Goal: Information Seeking & Learning: Learn about a topic

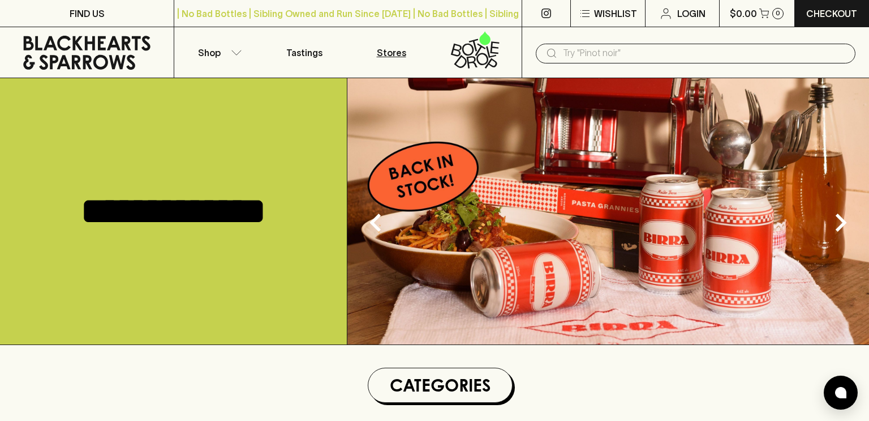
click at [383, 49] on p "Stores" at bounding box center [391, 53] width 29 height 14
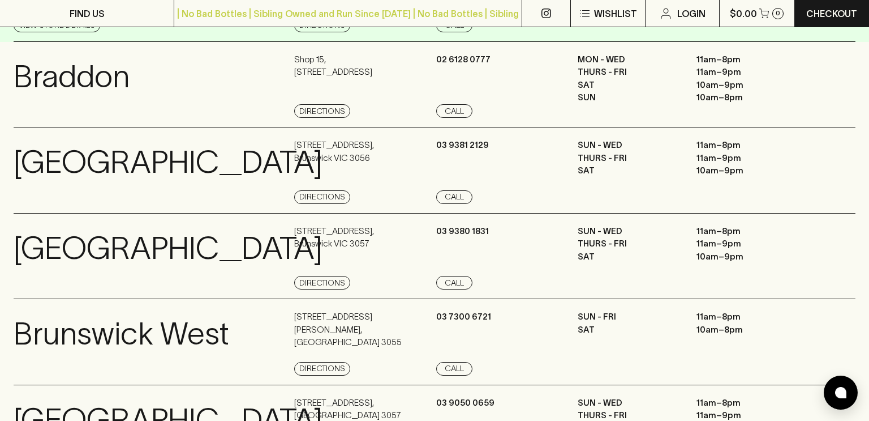
scroll to position [165, 0]
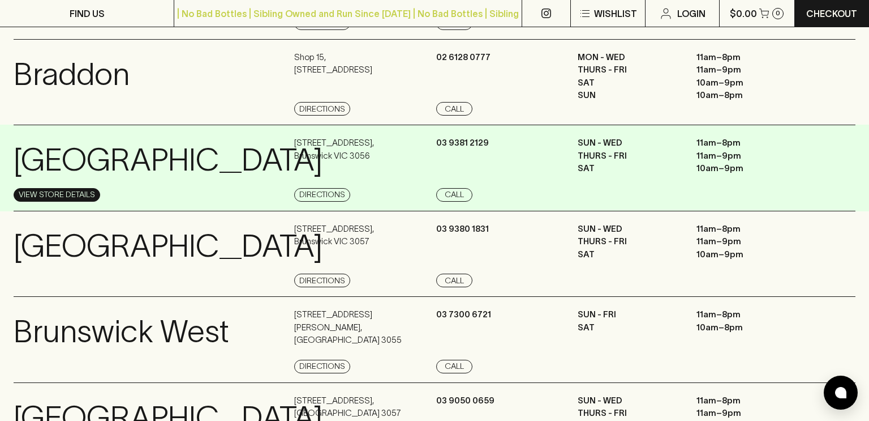
click at [42, 192] on link "View Store Details" at bounding box center [57, 195] width 87 height 14
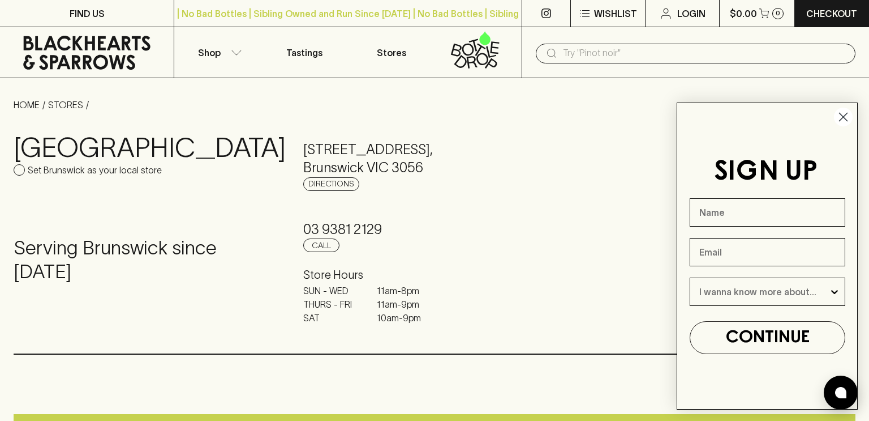
scroll to position [3, 0]
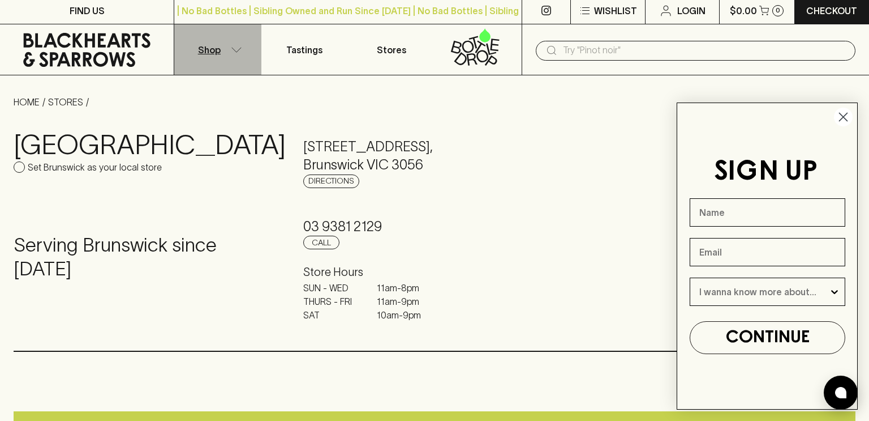
click at [227, 54] on button "Shop" at bounding box center [217, 49] width 87 height 50
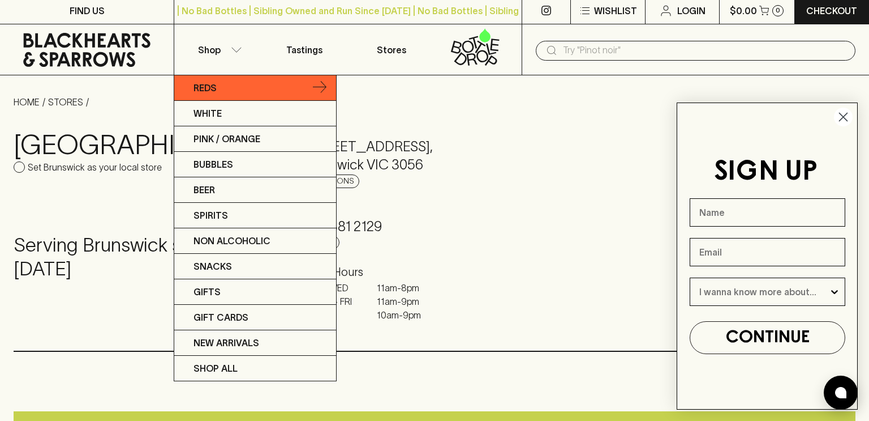
click at [212, 84] on p "Reds" at bounding box center [205, 88] width 23 height 14
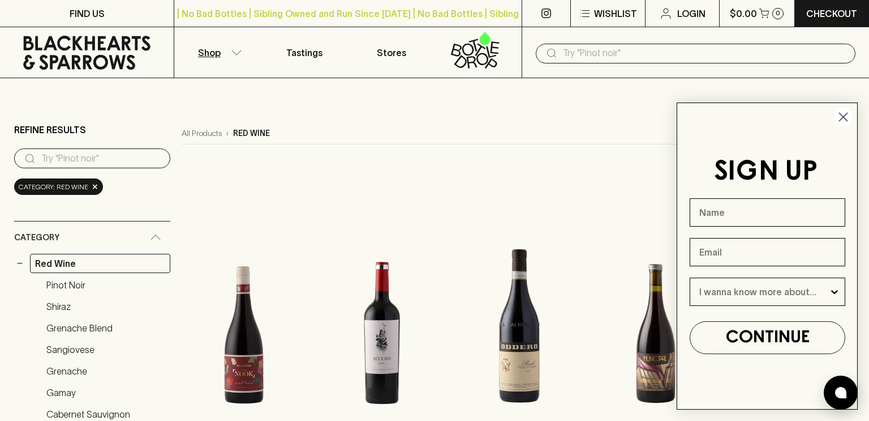
click at [840, 118] on circle "Close dialog" at bounding box center [843, 117] width 19 height 19
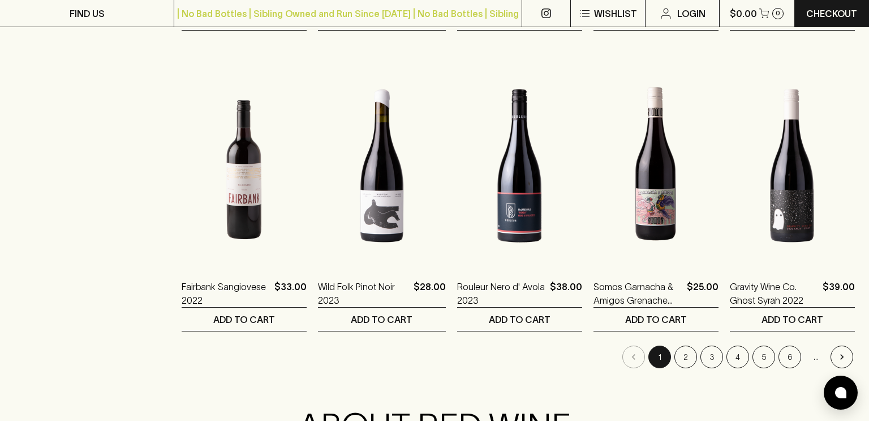
scroll to position [1067, 0]
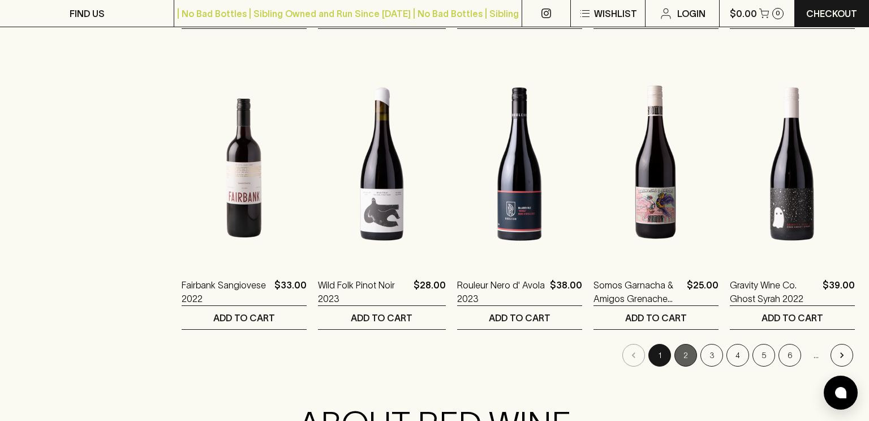
click at [685, 357] on button "2" at bounding box center [686, 355] width 23 height 23
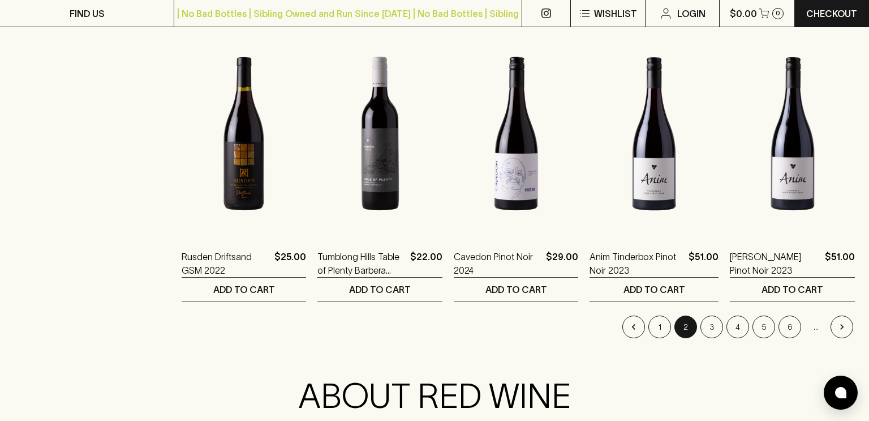
scroll to position [1096, 0]
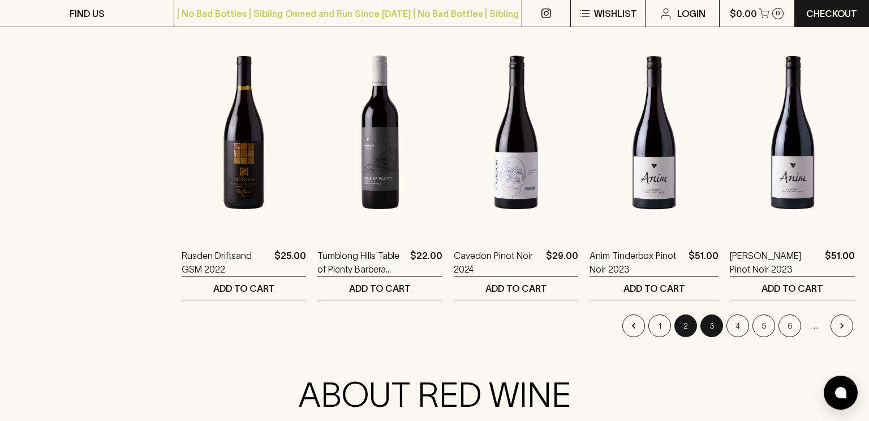
click at [711, 324] on button "3" at bounding box center [712, 325] width 23 height 23
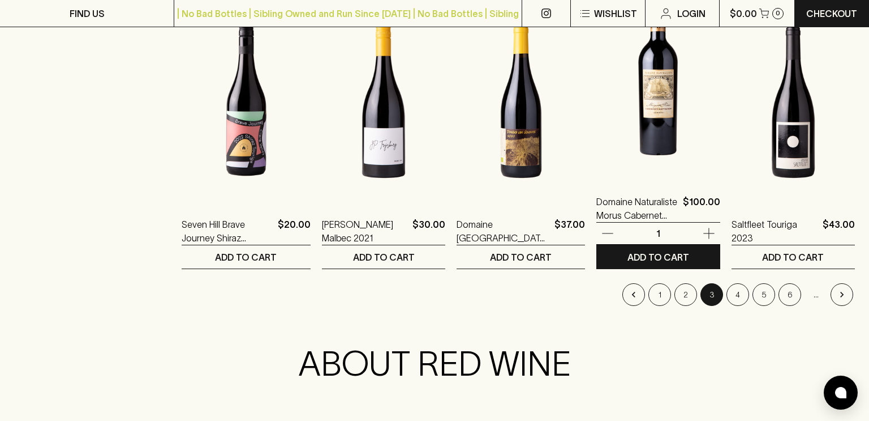
scroll to position [1130, 0]
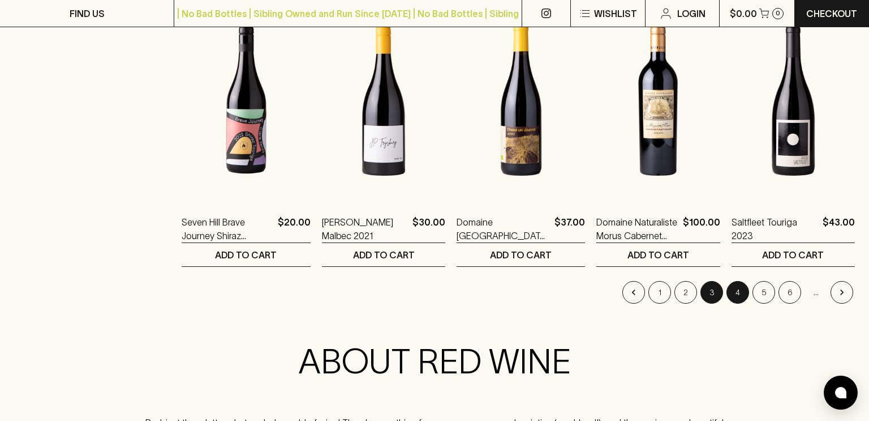
click at [736, 290] on button "4" at bounding box center [738, 292] width 23 height 23
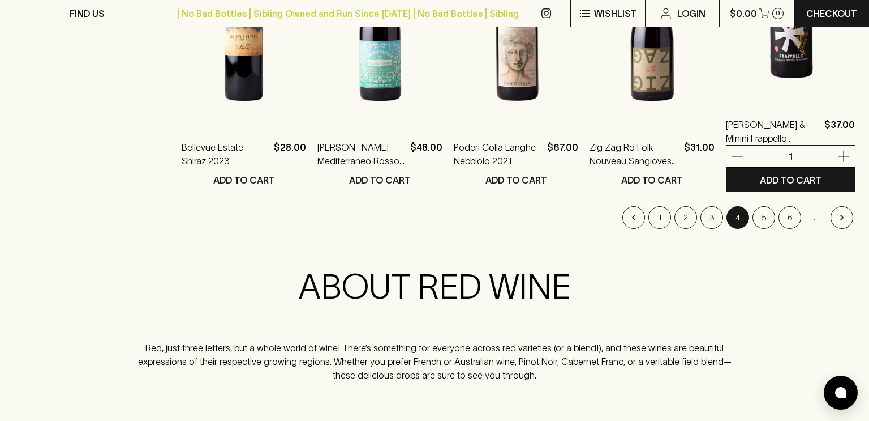
scroll to position [1206, 0]
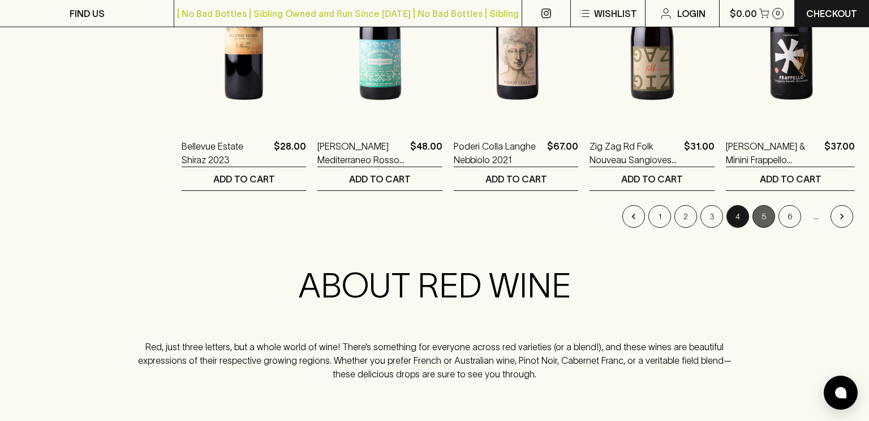
click at [767, 212] on button "5" at bounding box center [764, 216] width 23 height 23
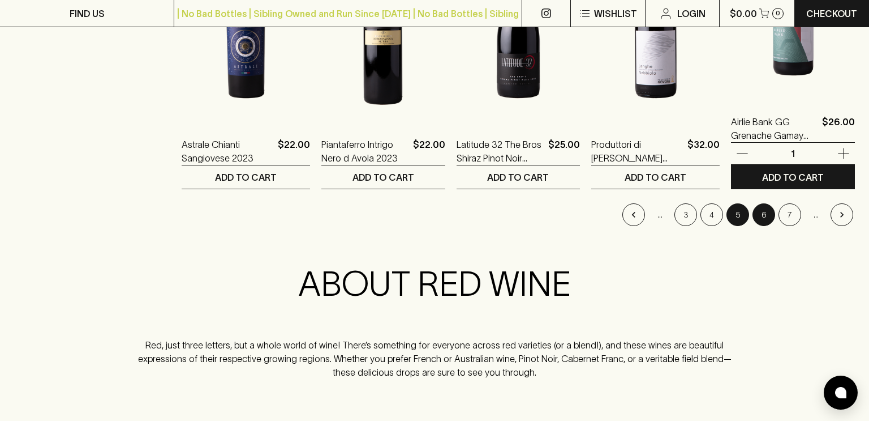
scroll to position [1208, 0]
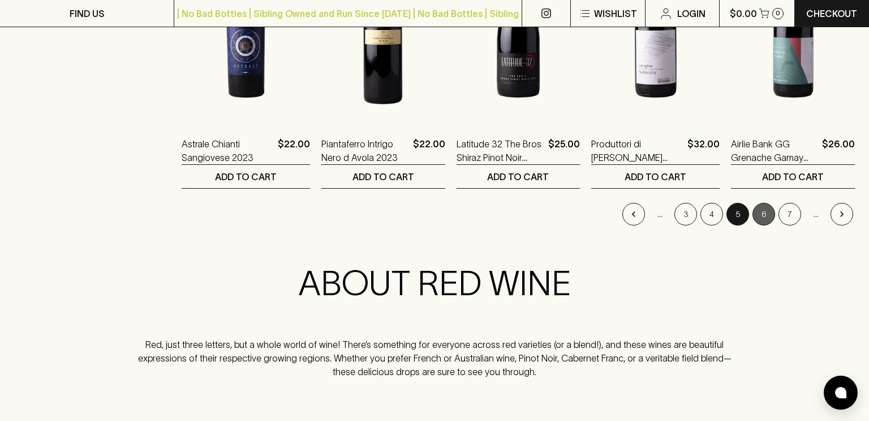
click at [767, 212] on button "6" at bounding box center [764, 214] width 23 height 23
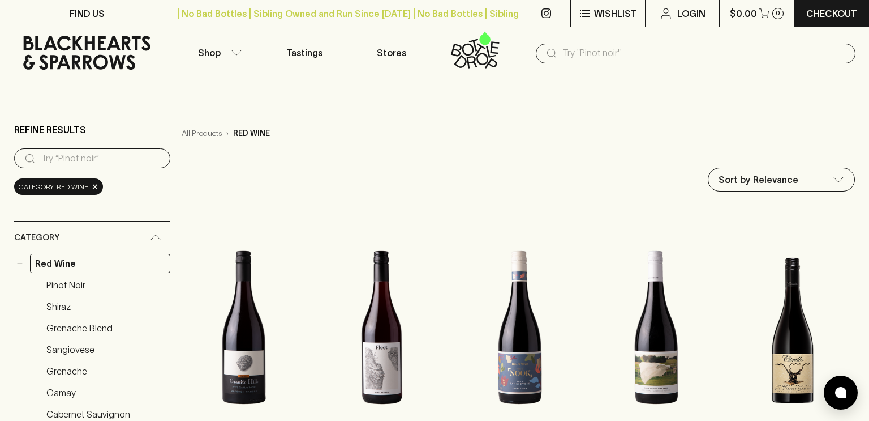
click at [767, 212] on div at bounding box center [792, 216] width 125 height 23
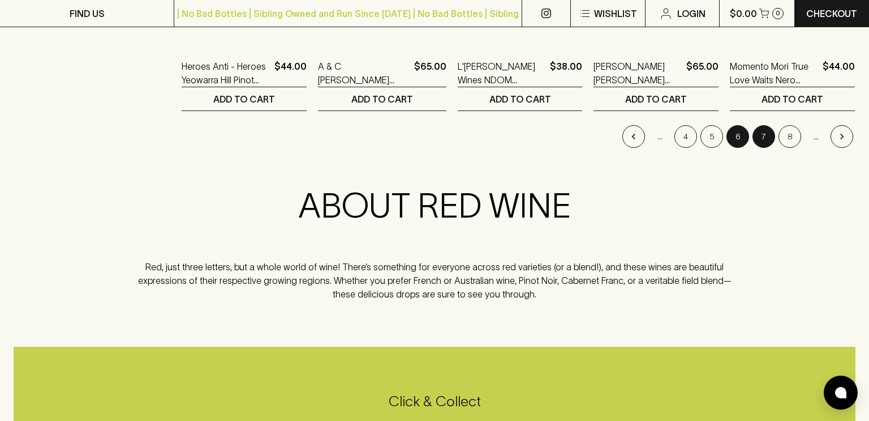
scroll to position [1287, 0]
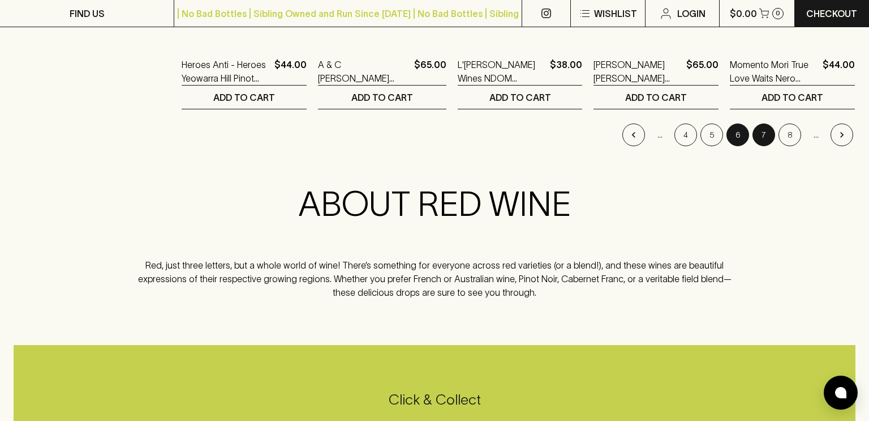
click at [764, 135] on button "7" at bounding box center [764, 134] width 23 height 23
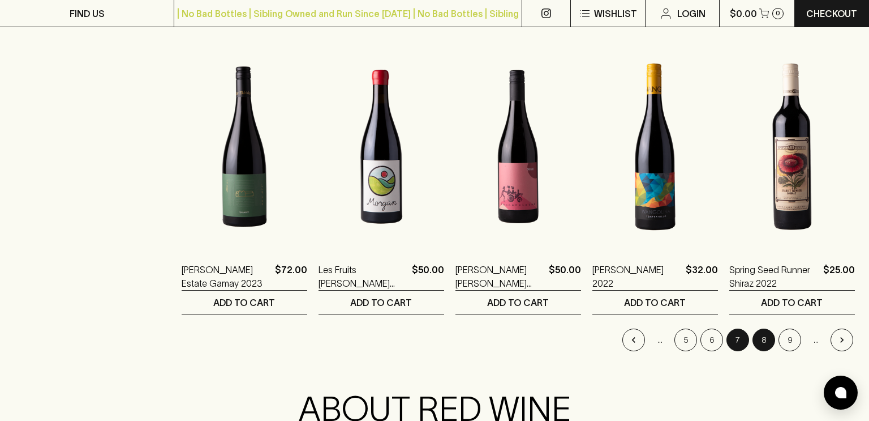
scroll to position [1083, 0]
click at [763, 334] on button "8" at bounding box center [764, 339] width 23 height 23
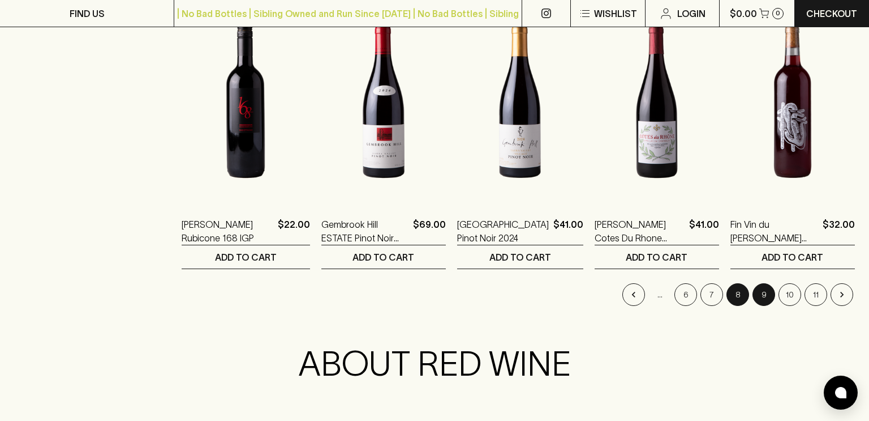
scroll to position [1126, 0]
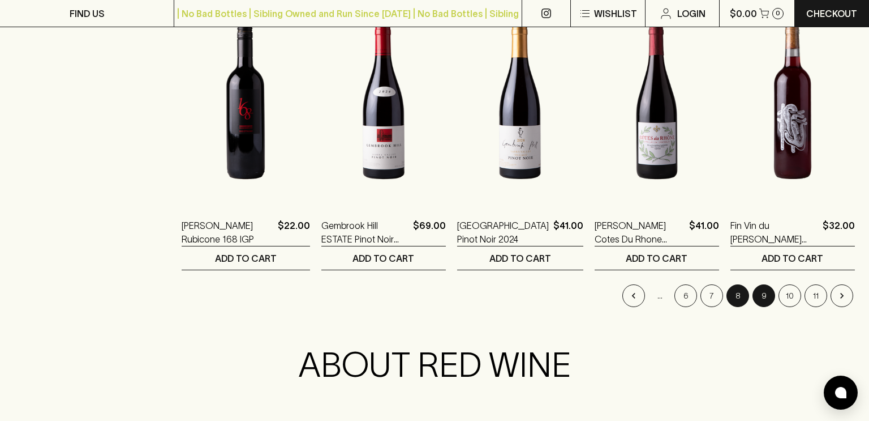
click at [762, 293] on button "9" at bounding box center [764, 295] width 23 height 23
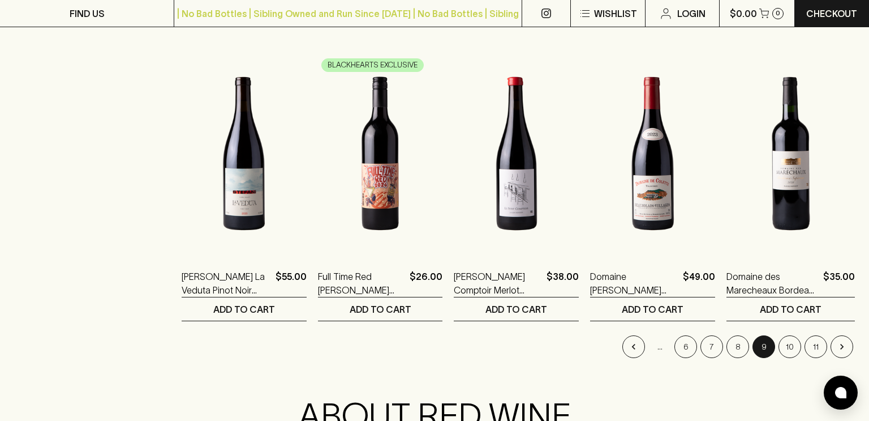
scroll to position [1079, 0]
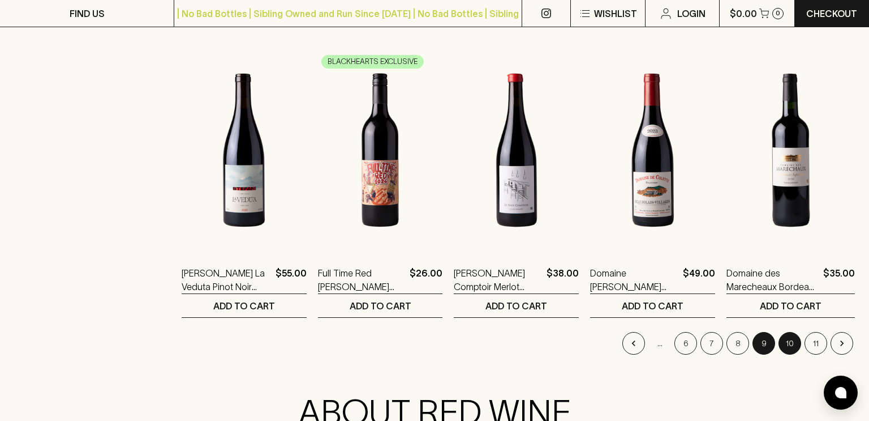
click at [790, 342] on button "10" at bounding box center [790, 343] width 23 height 23
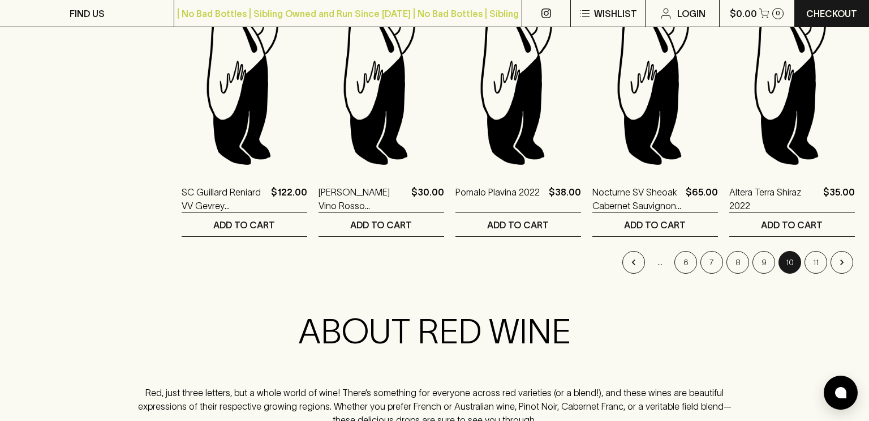
scroll to position [1160, 0]
click at [812, 261] on button "11" at bounding box center [816, 261] width 23 height 23
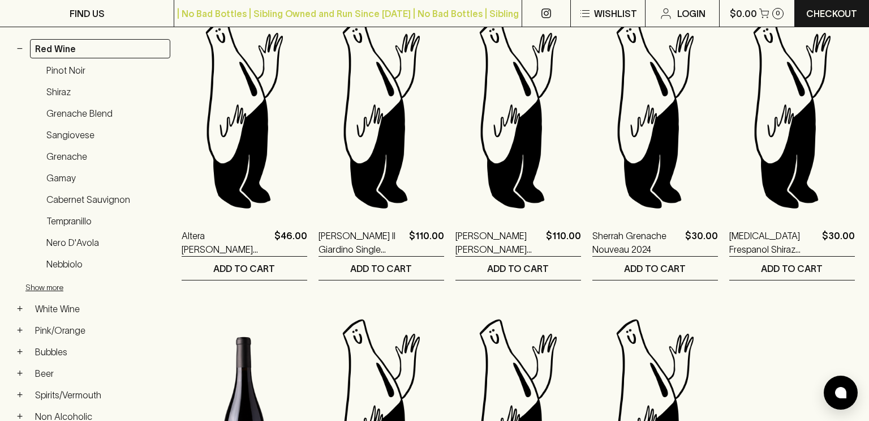
scroll to position [212, 0]
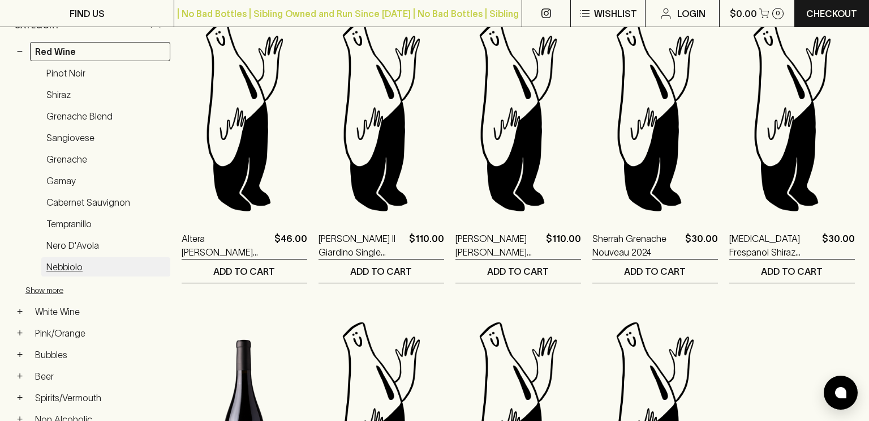
click at [74, 261] on link "Nebbiolo" at bounding box center [105, 266] width 129 height 19
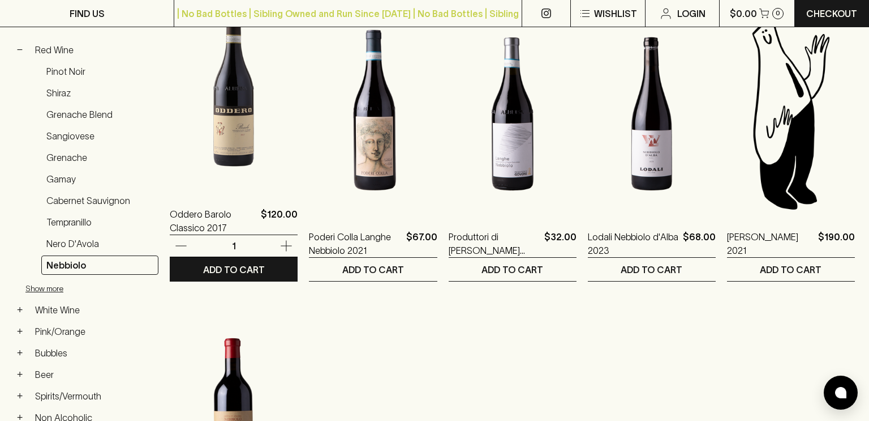
scroll to position [217, 0]
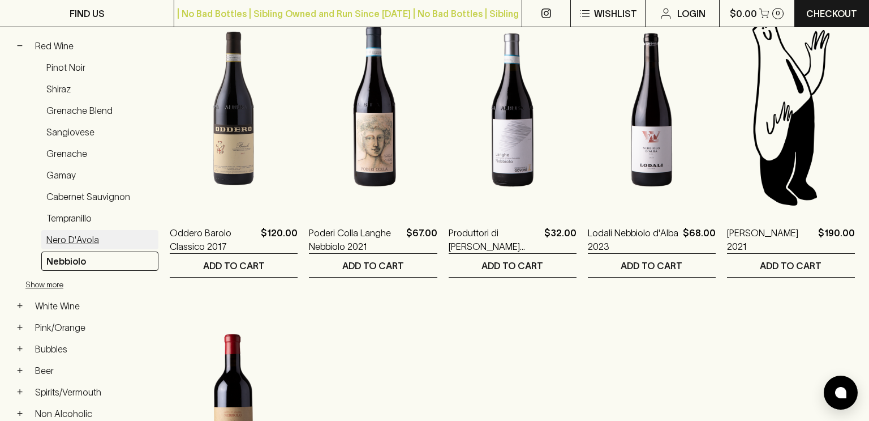
click at [64, 239] on link "Nero d'Avola" at bounding box center [99, 239] width 117 height 19
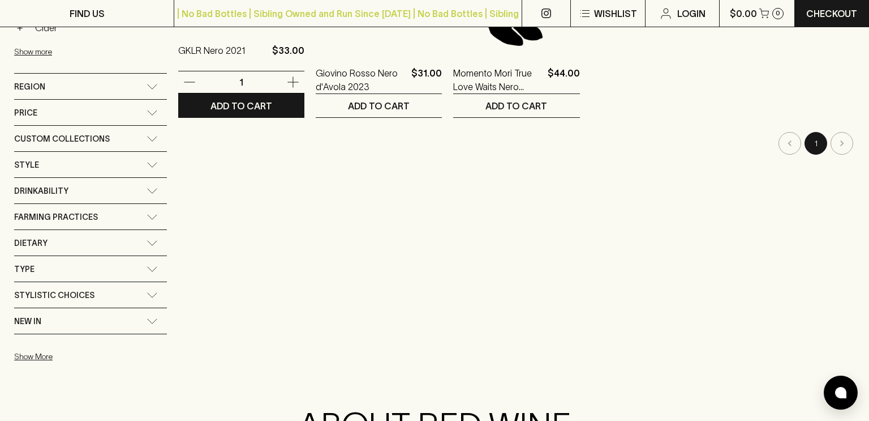
scroll to position [683, 0]
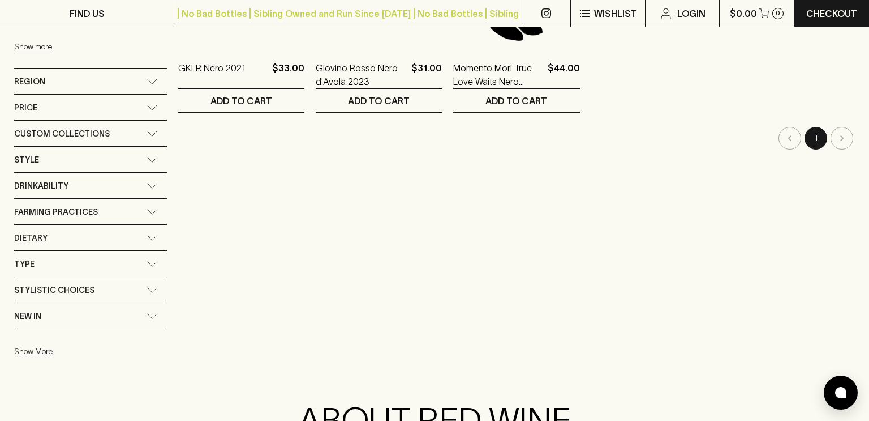
click at [147, 183] on icon at bounding box center [152, 186] width 11 height 6
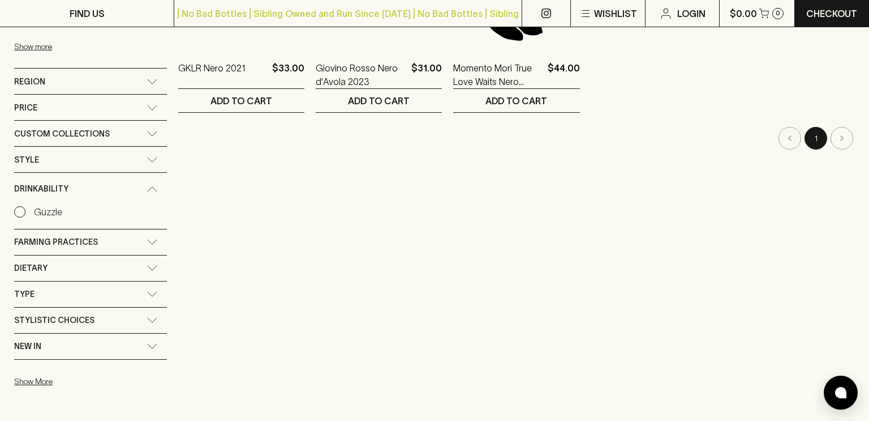
click at [147, 157] on icon at bounding box center [152, 160] width 11 height 6
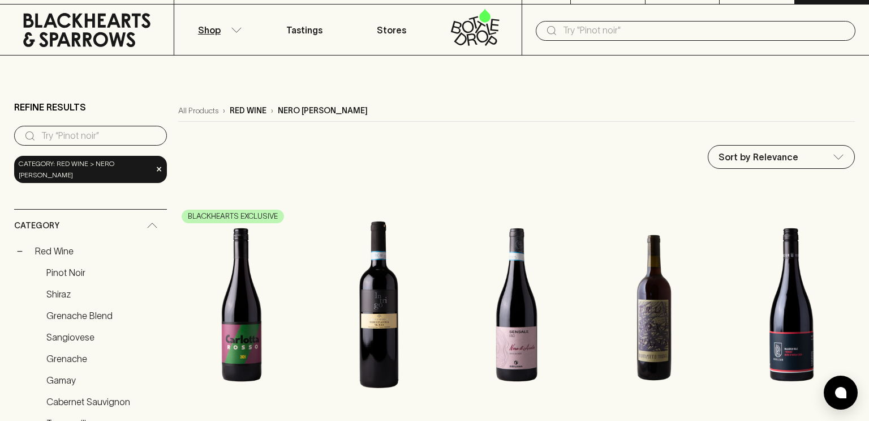
scroll to position [23, 0]
click at [41, 218] on span "Category" at bounding box center [36, 225] width 45 height 14
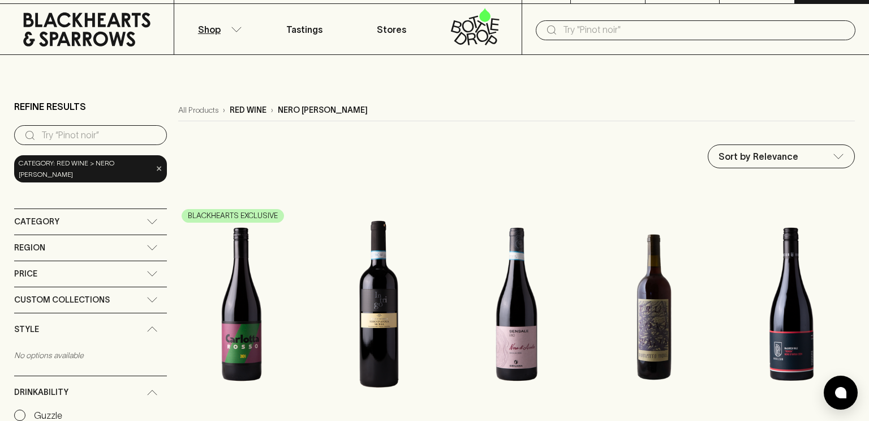
click at [156, 162] on span "×" at bounding box center [159, 168] width 7 height 12
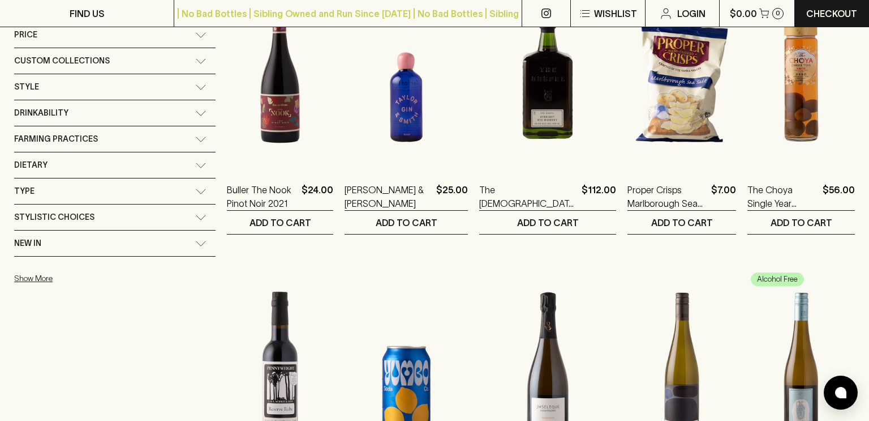
scroll to position [216, 0]
click at [131, 88] on div "Style" at bounding box center [104, 86] width 181 height 14
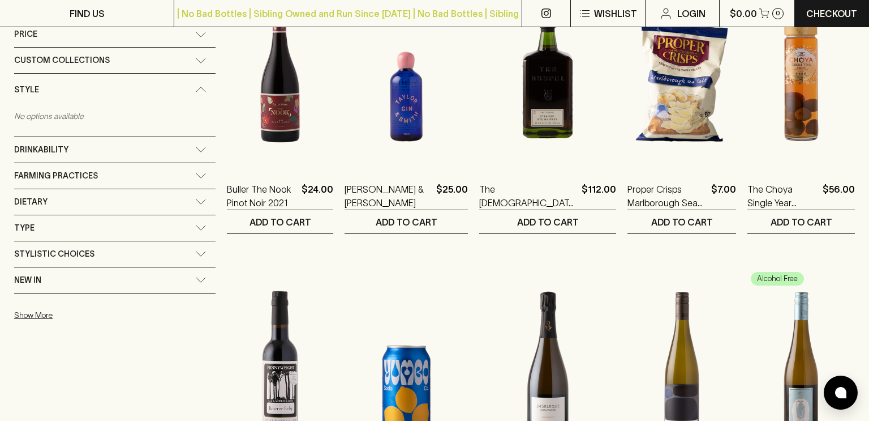
click at [195, 58] on icon at bounding box center [200, 61] width 11 height 6
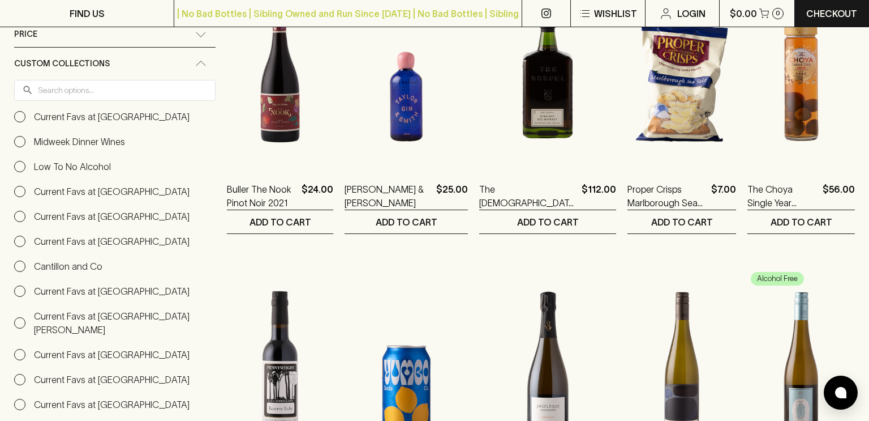
click at [18, 138] on input "Midweek Dinner Wines" at bounding box center [19, 141] width 11 height 11
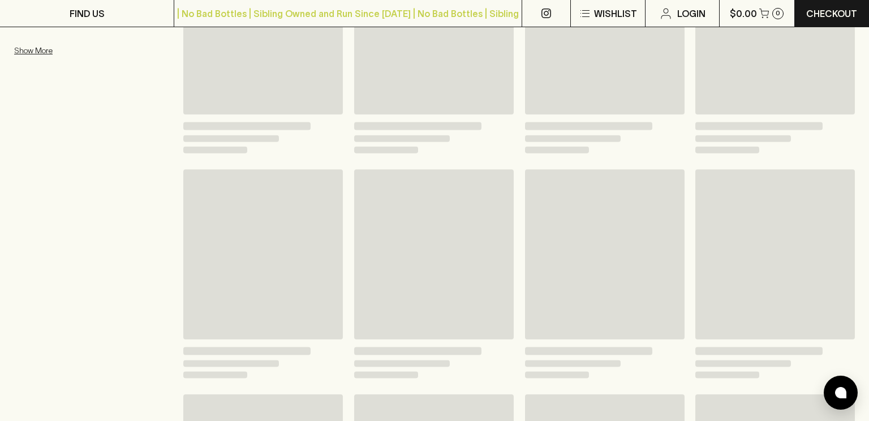
scroll to position [263, 0]
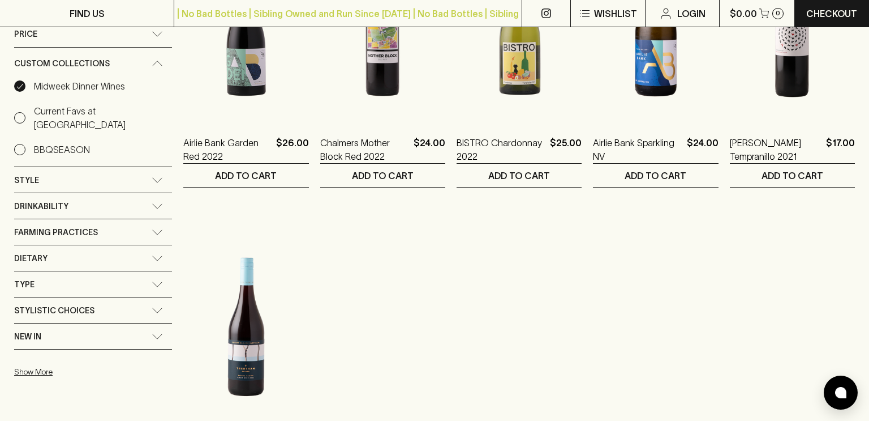
click at [19, 86] on input "Midweek Dinner Wines" at bounding box center [19, 85] width 11 height 11
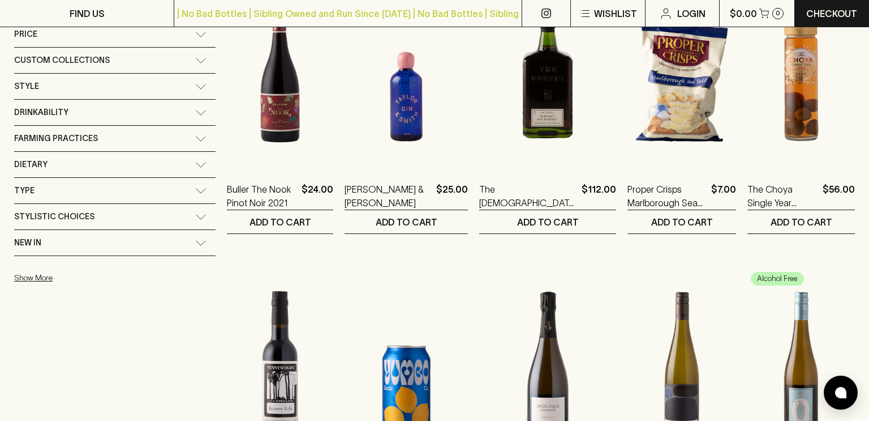
click at [76, 56] on span "Custom Collections" at bounding box center [62, 60] width 96 height 14
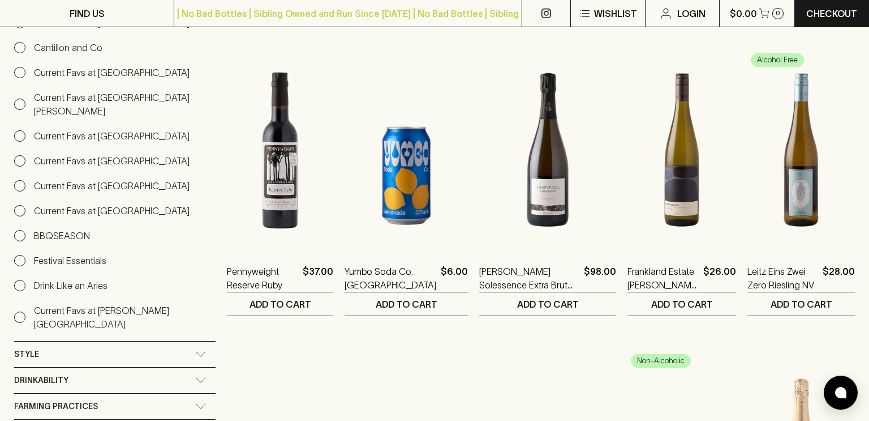
scroll to position [435, 0]
click at [18, 183] on input "Current Favs at [GEOGRAPHIC_DATA]" at bounding box center [19, 185] width 11 height 11
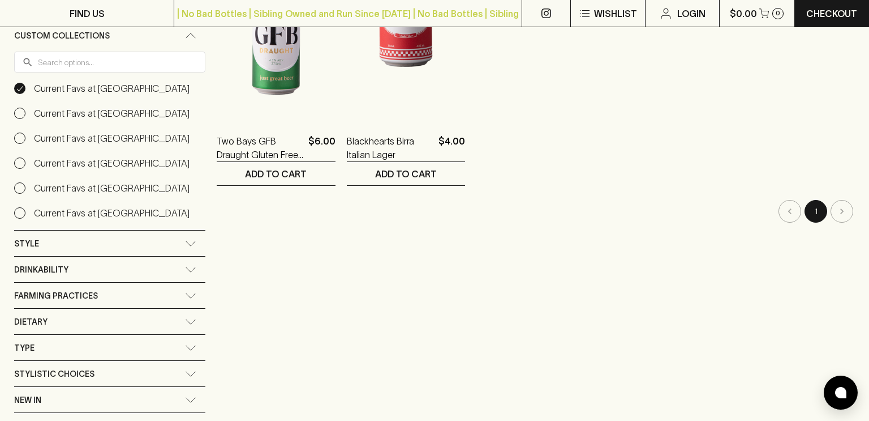
scroll to position [269, 0]
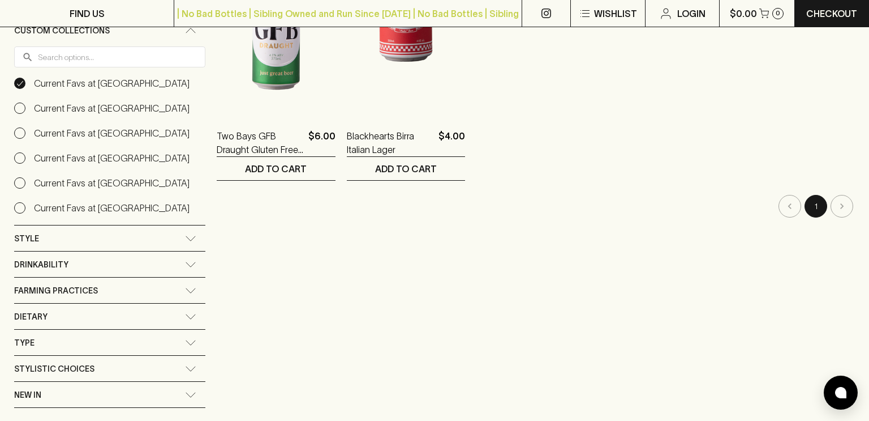
click at [19, 81] on input "Current Favs at [GEOGRAPHIC_DATA]" at bounding box center [19, 83] width 11 height 11
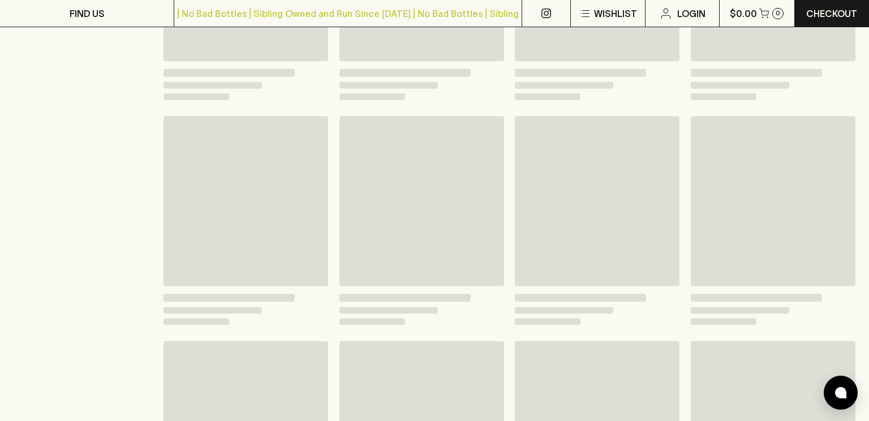
scroll to position [224, 0]
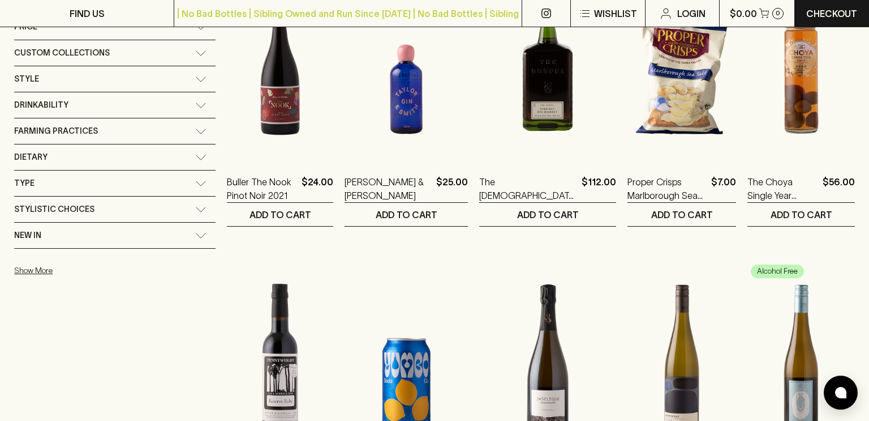
click at [195, 184] on icon at bounding box center [200, 184] width 11 height 6
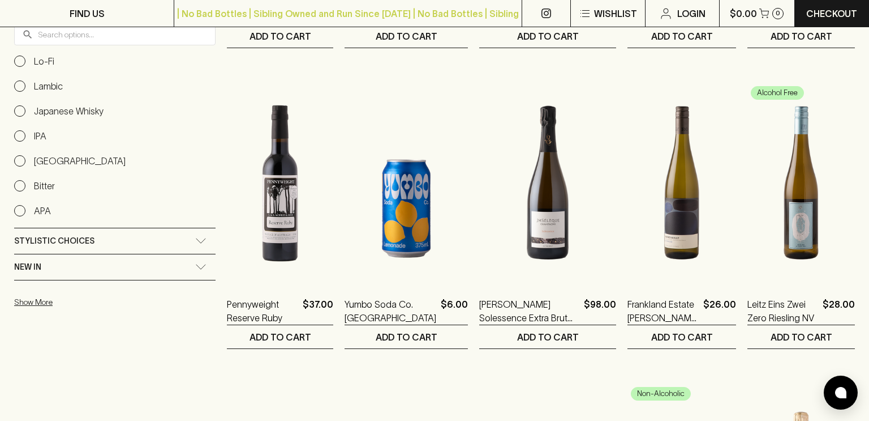
scroll to position [401, 0]
click at [134, 244] on div "Stylistic Choices" at bounding box center [104, 241] width 181 height 14
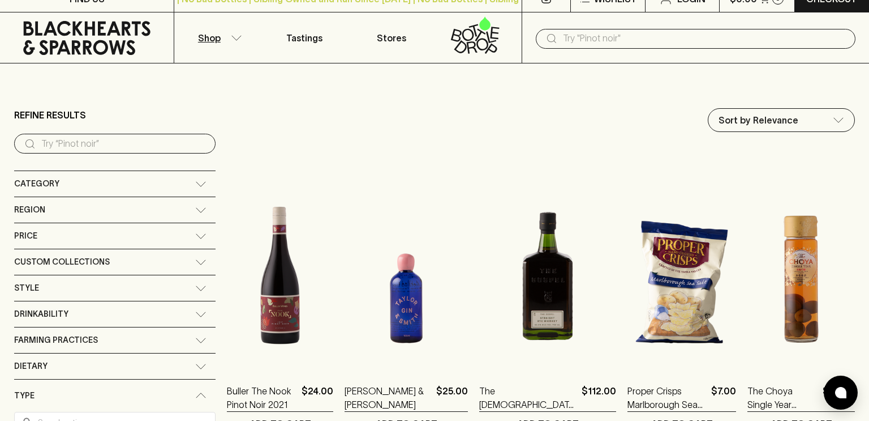
scroll to position [0, 0]
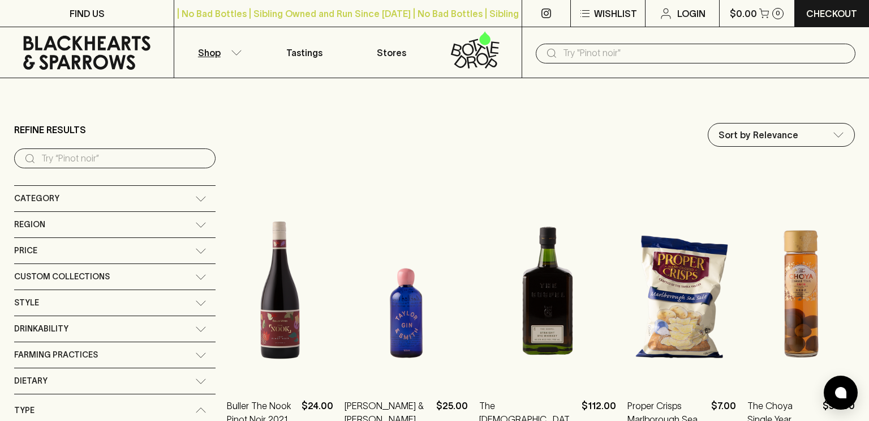
click at [469, 50] on icon at bounding box center [475, 49] width 72 height 37
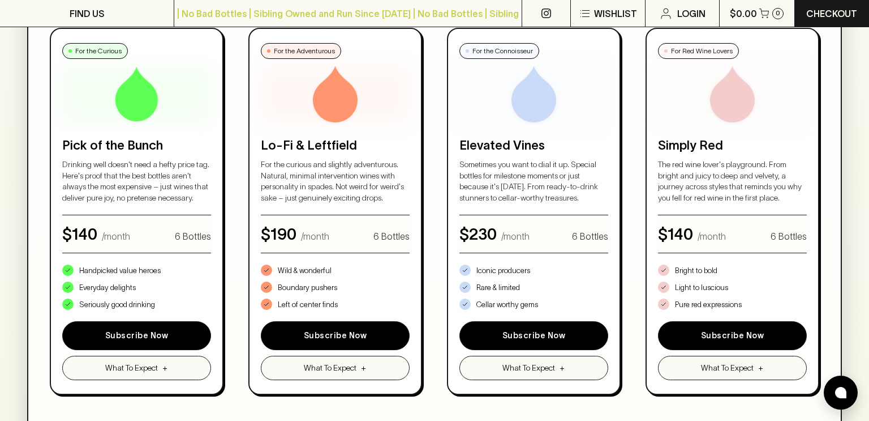
scroll to position [658, 0]
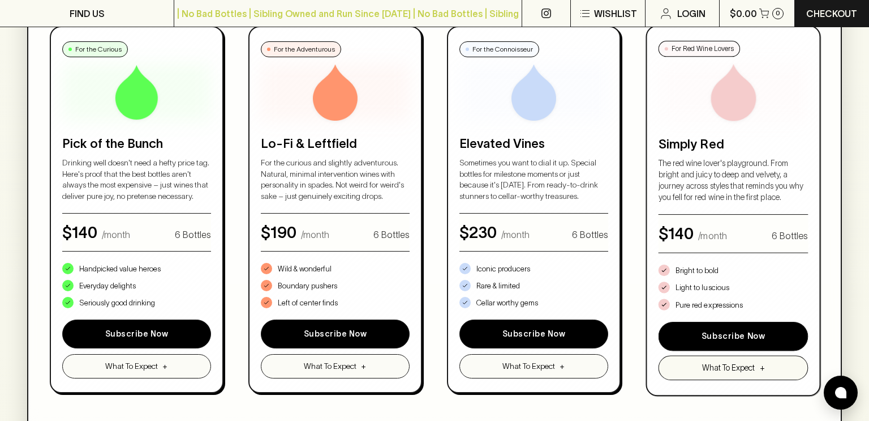
click at [724, 364] on span "What To Expect" at bounding box center [728, 368] width 53 height 12
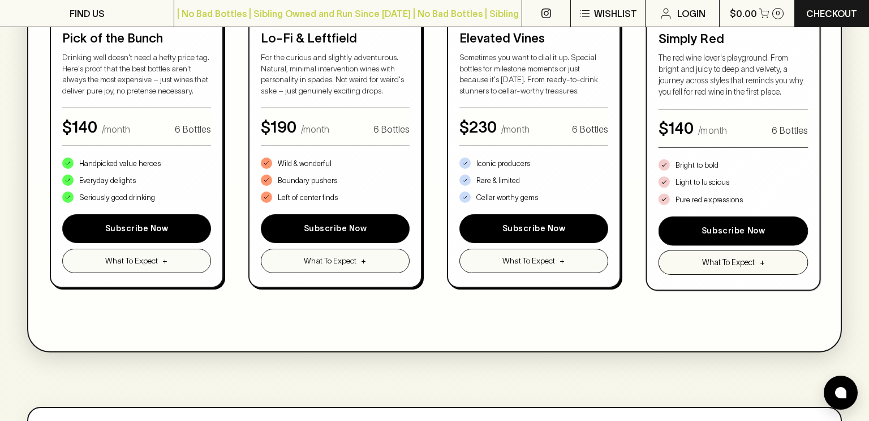
scroll to position [761, 0]
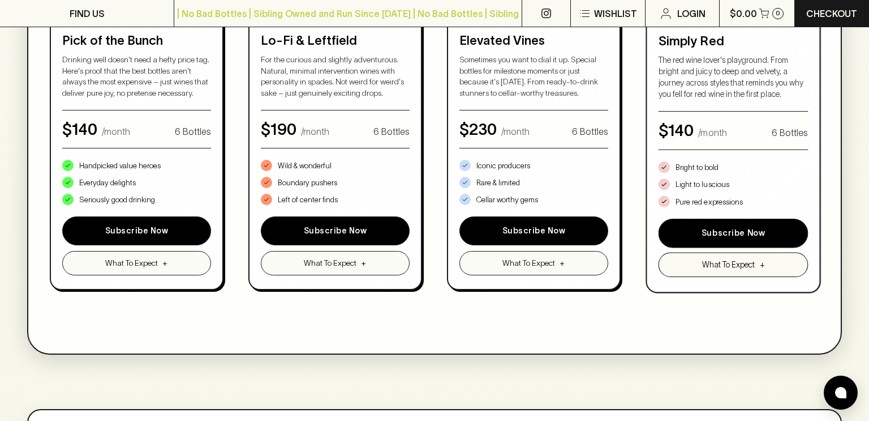
click at [712, 263] on span "What To Expect" at bounding box center [728, 265] width 53 height 12
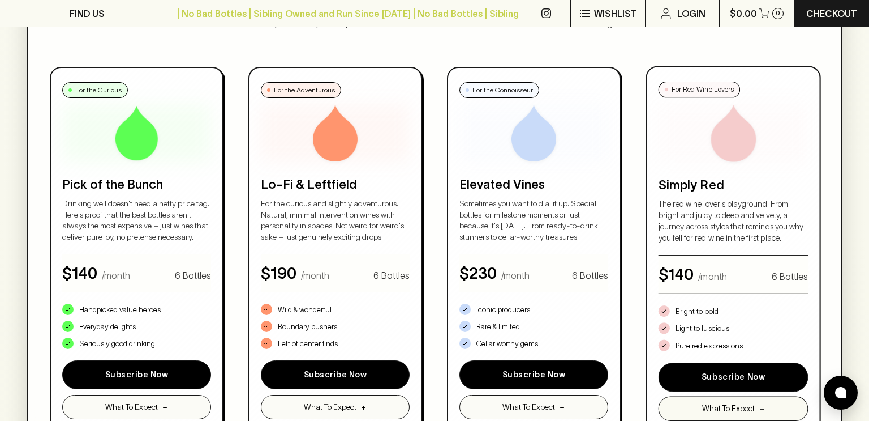
scroll to position [615, 0]
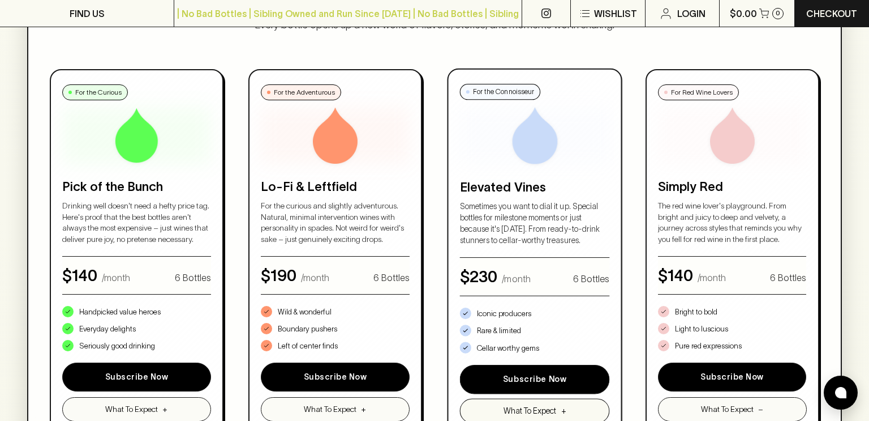
click at [512, 405] on span "What To Expect" at bounding box center [530, 411] width 53 height 12
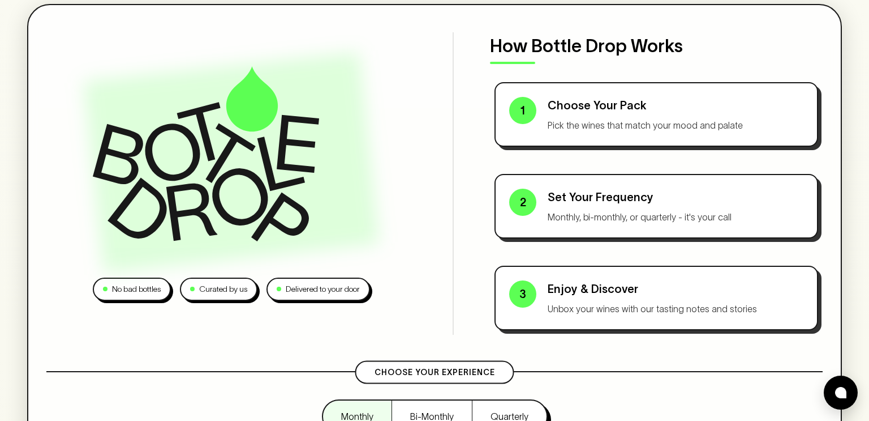
scroll to position [0, 0]
